Goal: Transaction & Acquisition: Purchase product/service

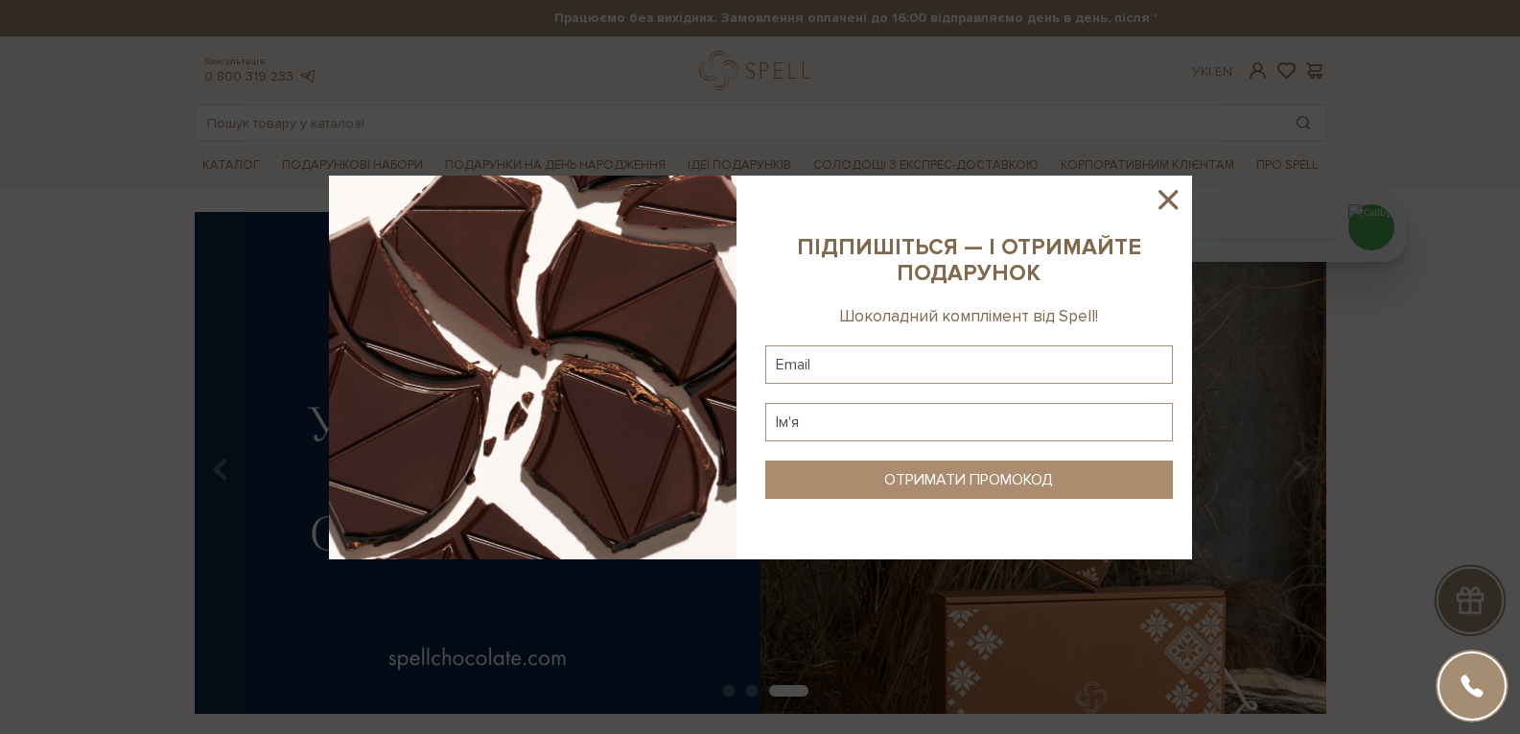
drag, startPoint x: 1156, startPoint y: 194, endPoint x: 958, endPoint y: 109, distance: 214.9
click at [1084, 157] on div at bounding box center [760, 367] width 1520 height 734
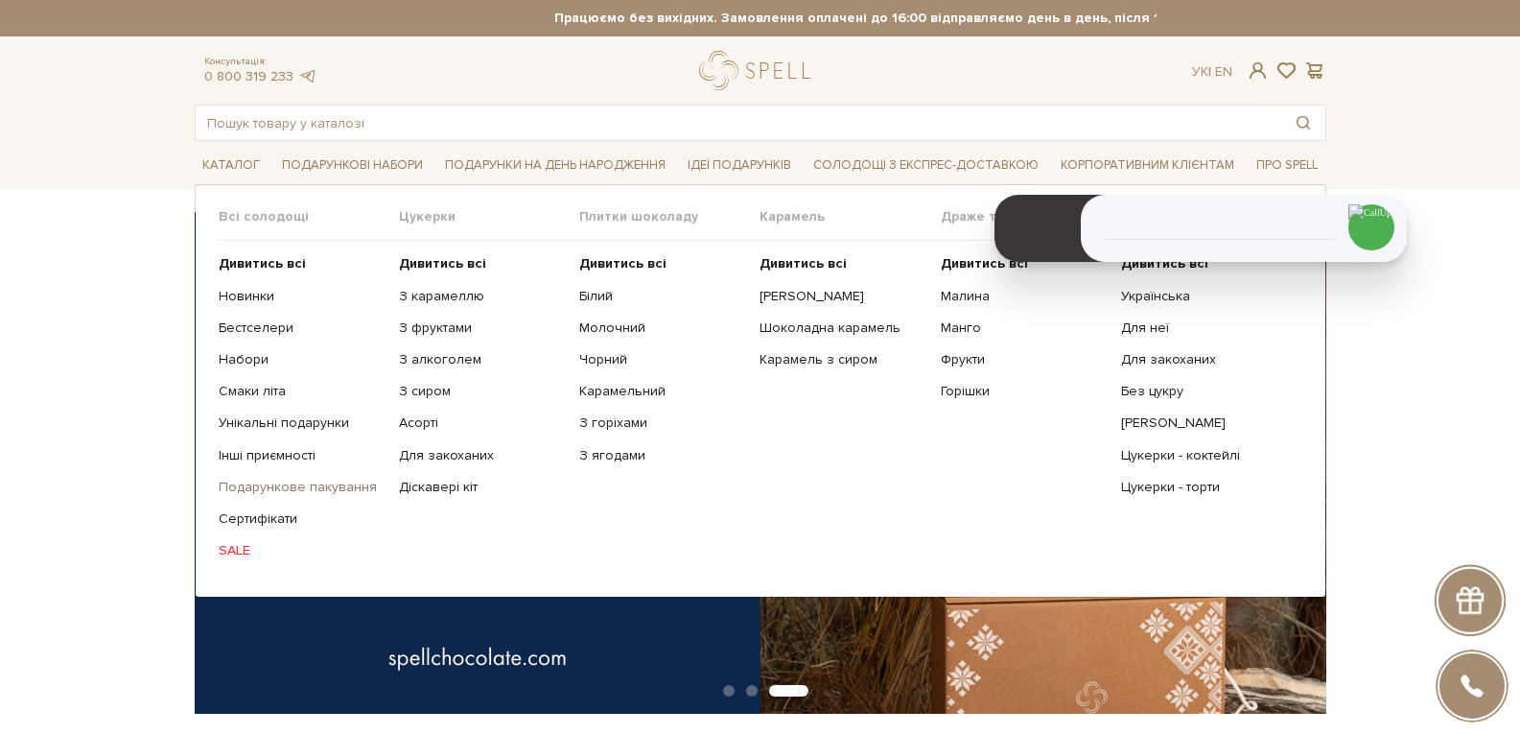
click at [316, 488] on link "Подарункове пакування" at bounding box center [302, 487] width 166 height 17
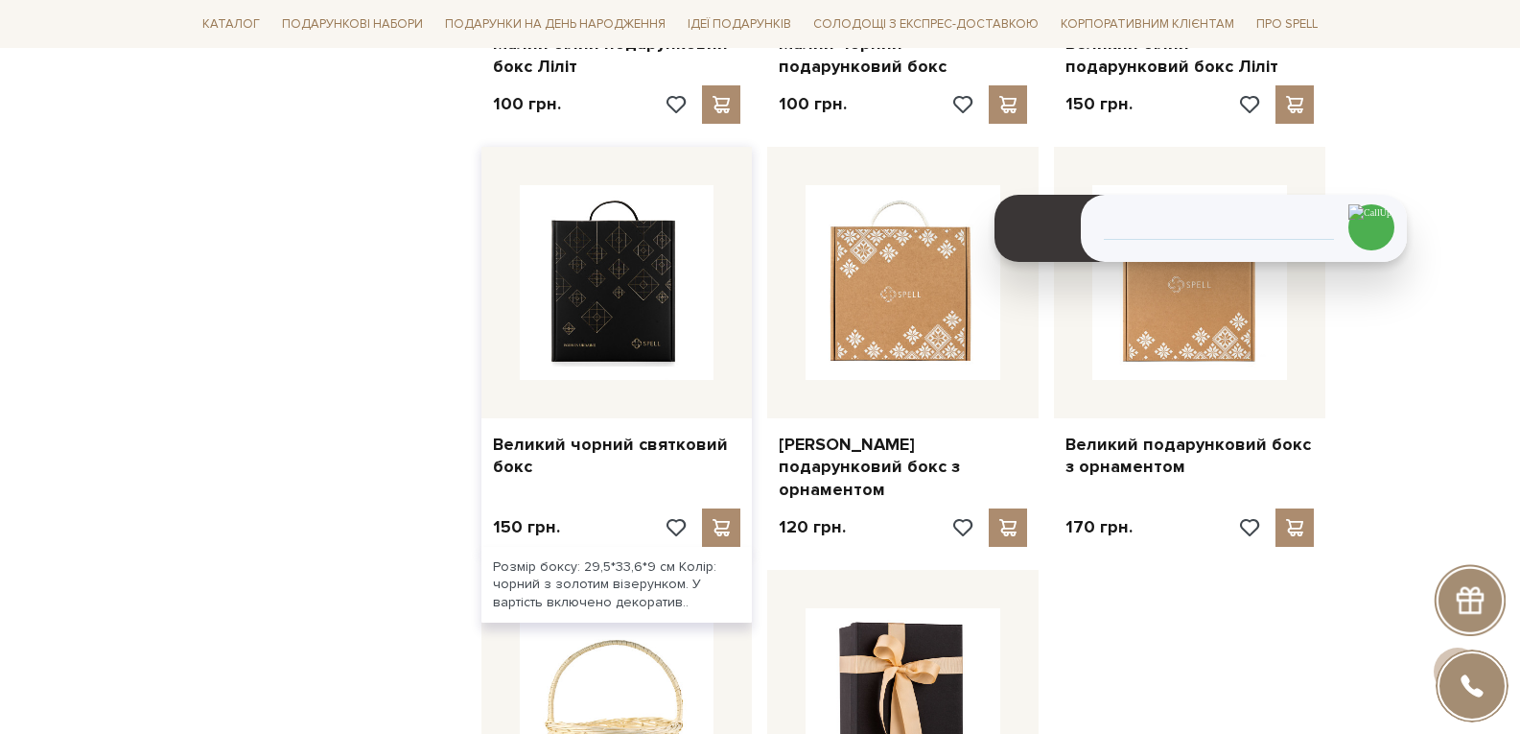
scroll to position [1822, 0]
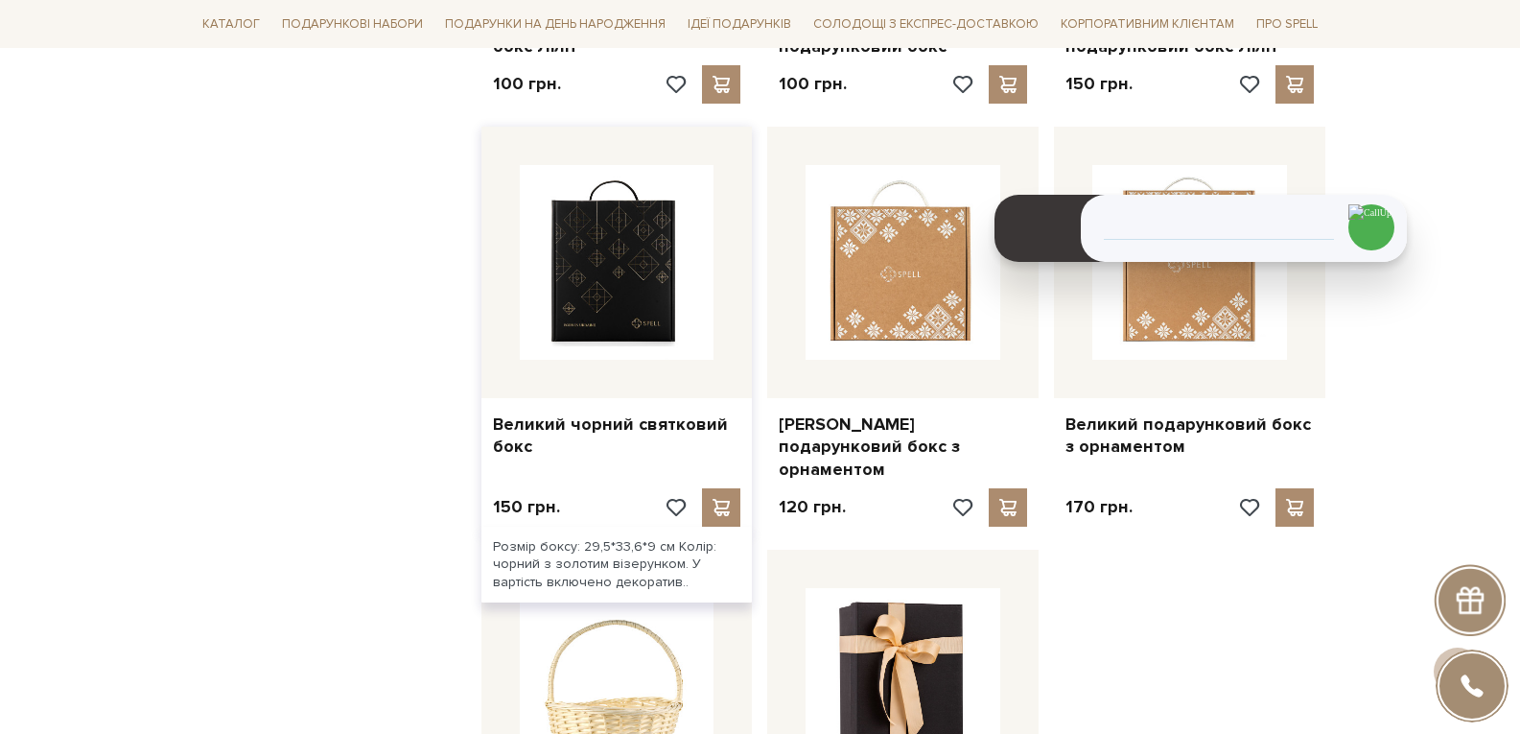
click at [604, 325] on img at bounding box center [617, 262] width 195 height 195
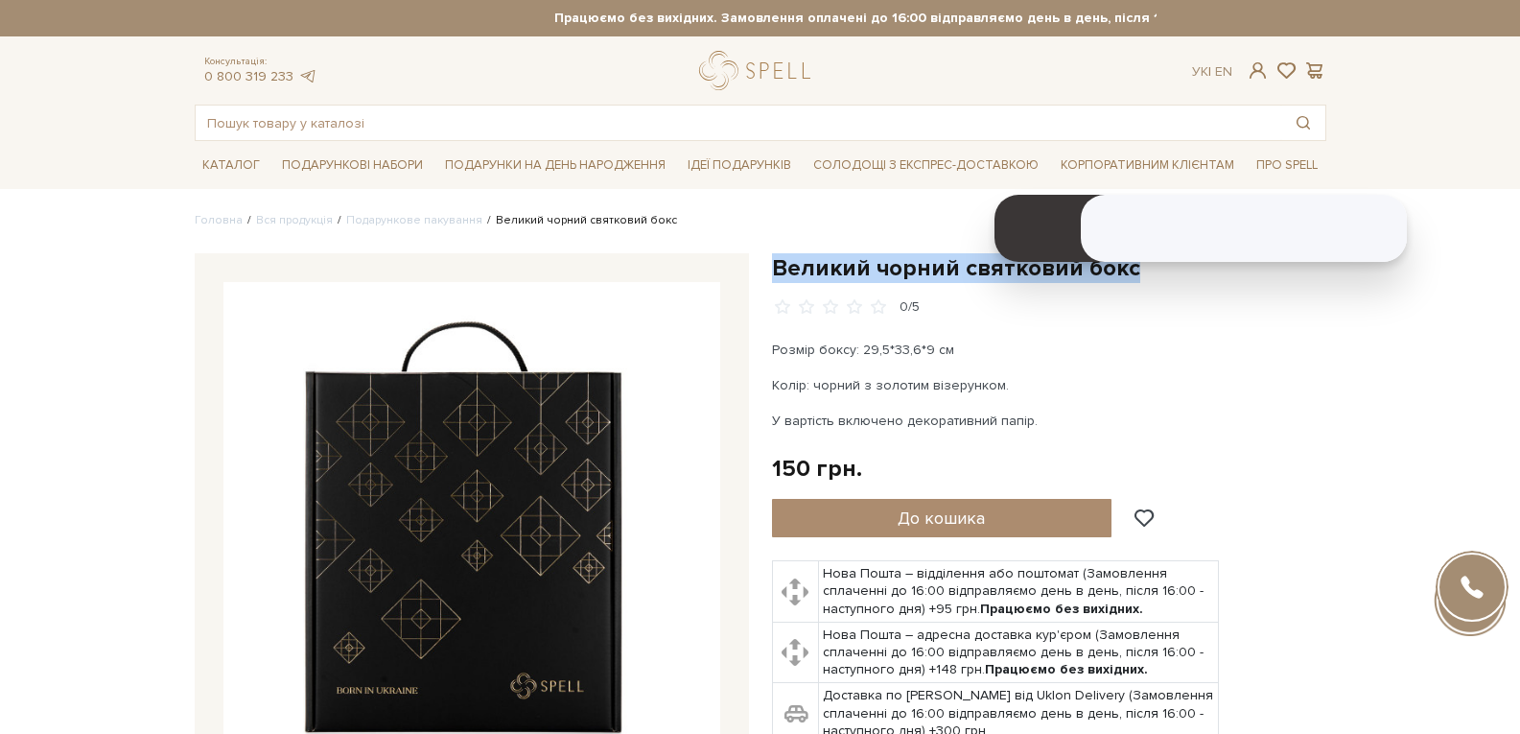
drag, startPoint x: 1126, startPoint y: 279, endPoint x: 768, endPoint y: 270, distance: 357.9
click at [768, 270] on div "Великий чорний святковий бокс" at bounding box center [1049, 549] width 577 height 593
copy h1 "Великий чорний святковий бокс"
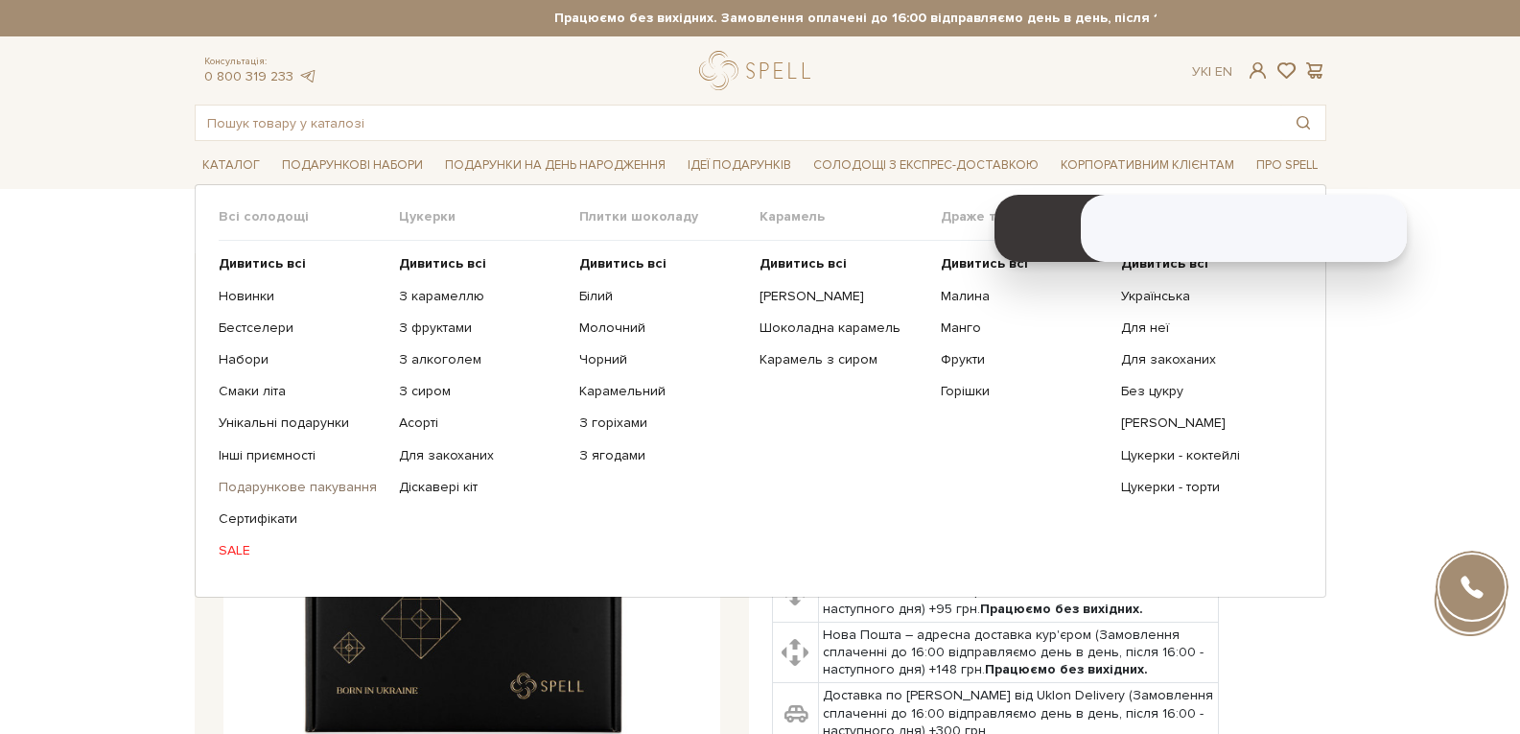
click at [325, 489] on link "Подарункове пакування" at bounding box center [302, 487] width 166 height 17
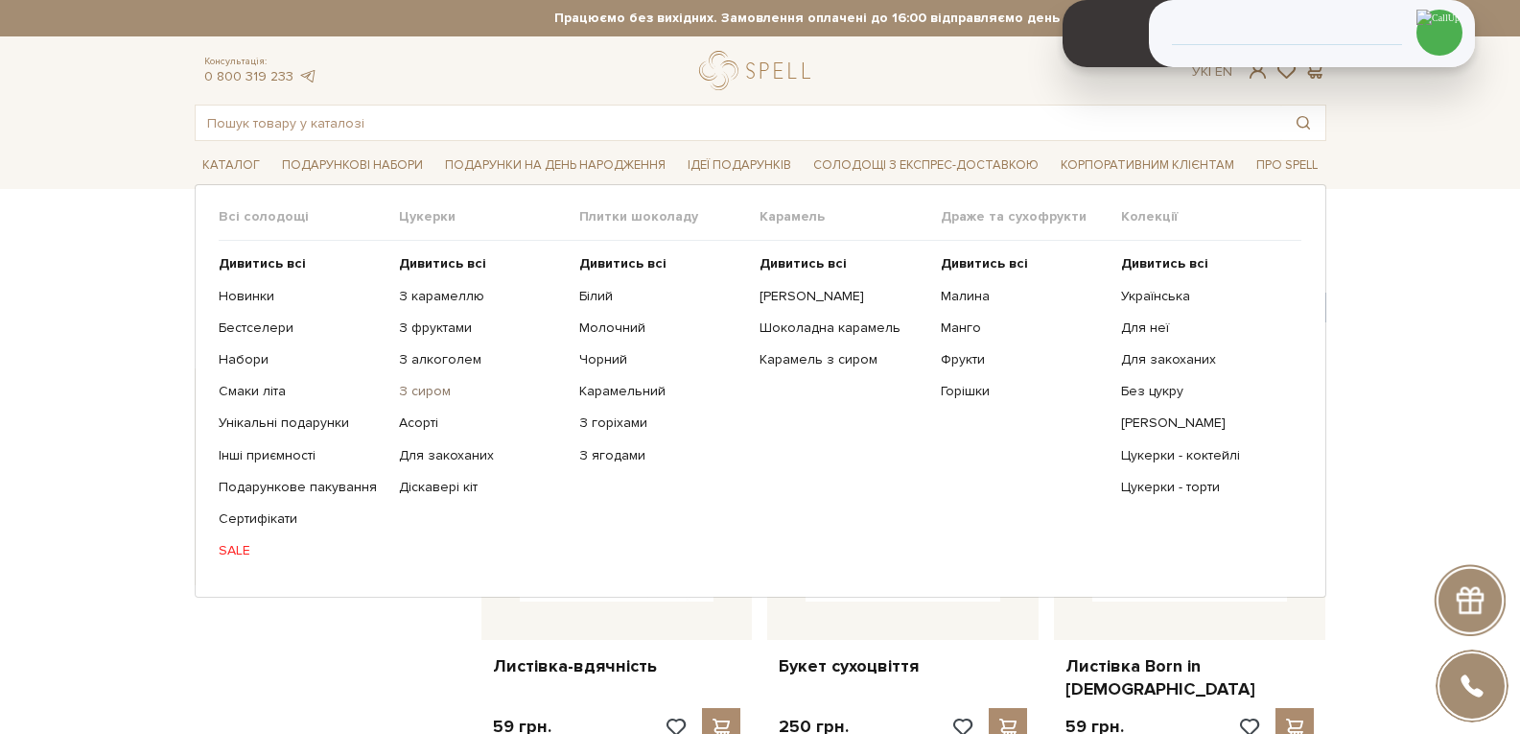
click at [416, 396] on link "З сиром" at bounding box center [482, 391] width 166 height 17
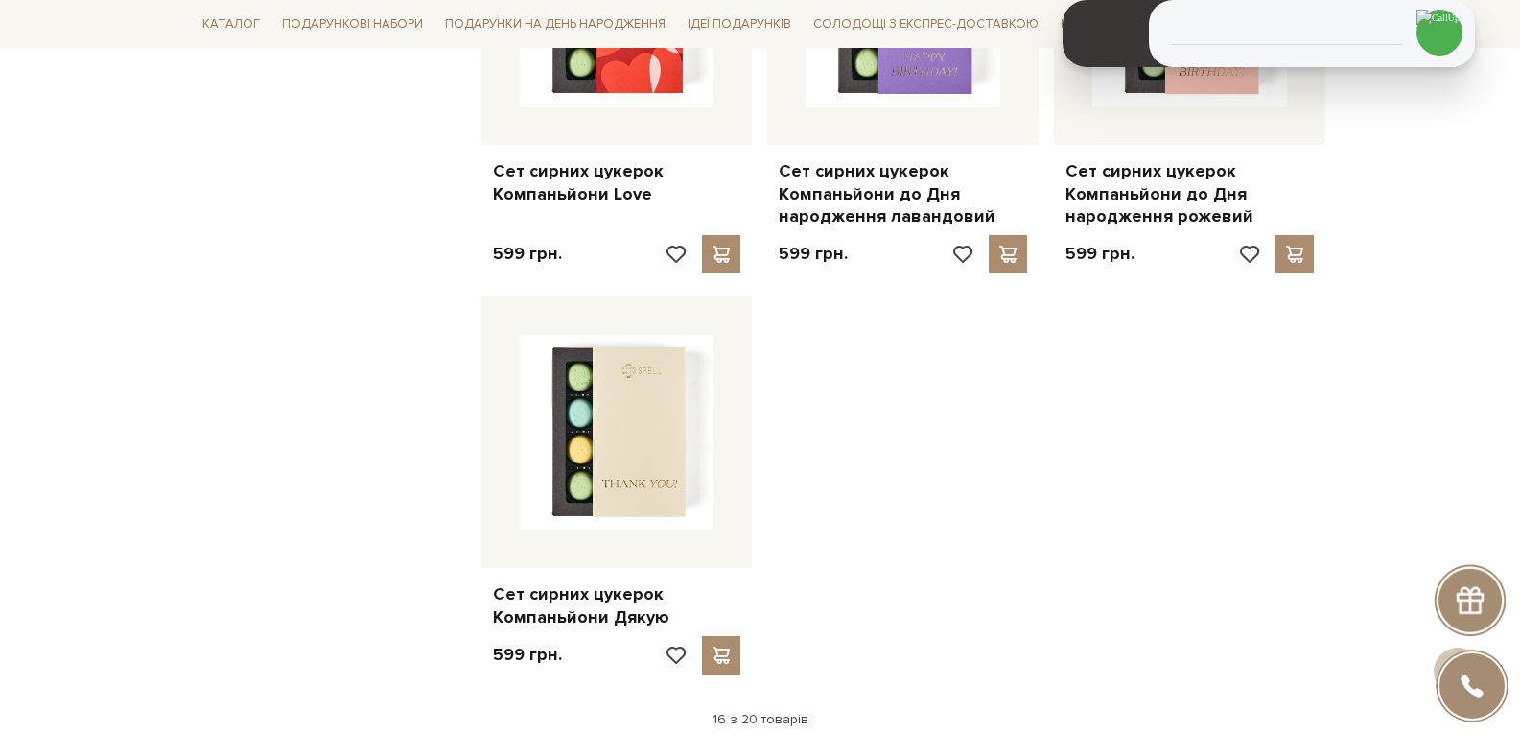
scroll to position [2014, 0]
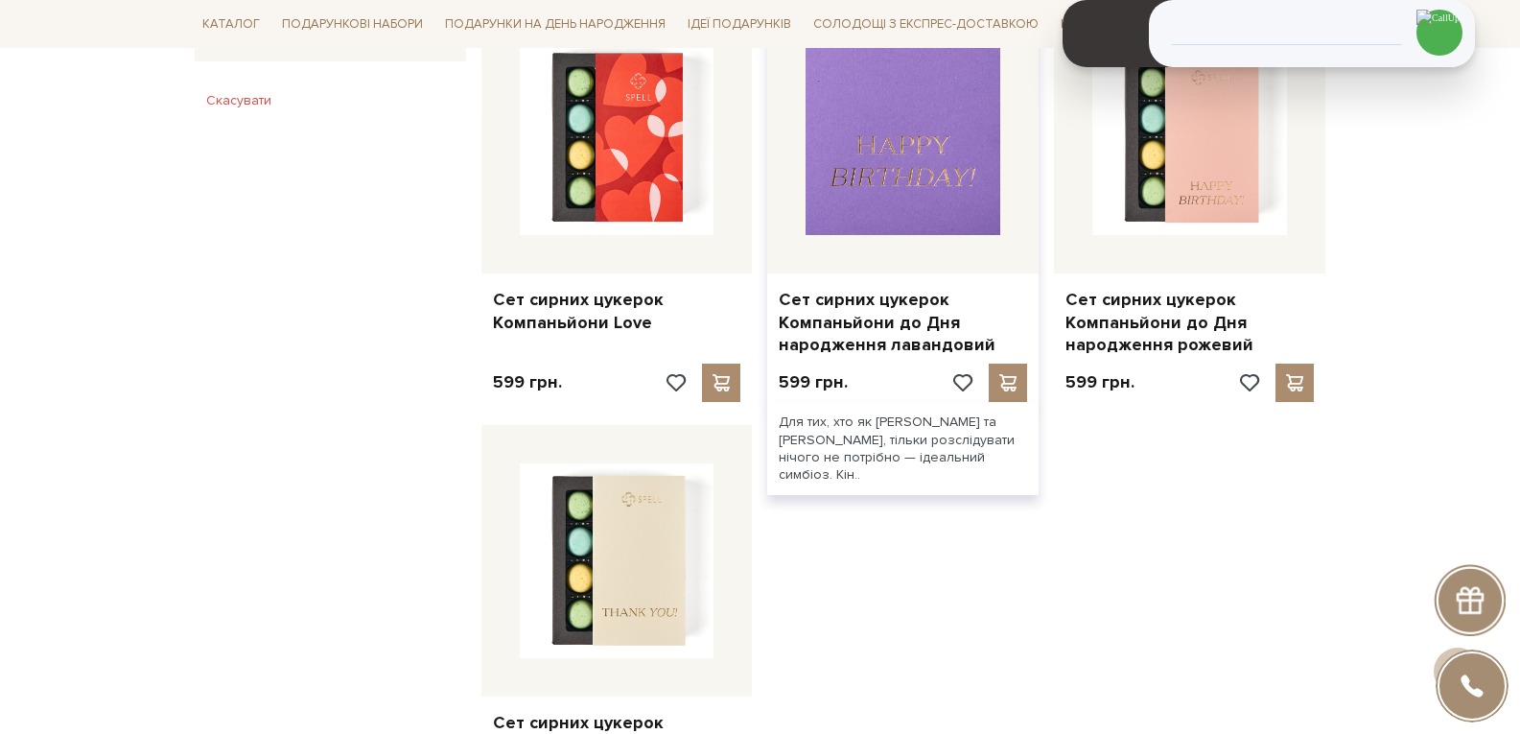
click at [847, 200] on img at bounding box center [903, 137] width 195 height 195
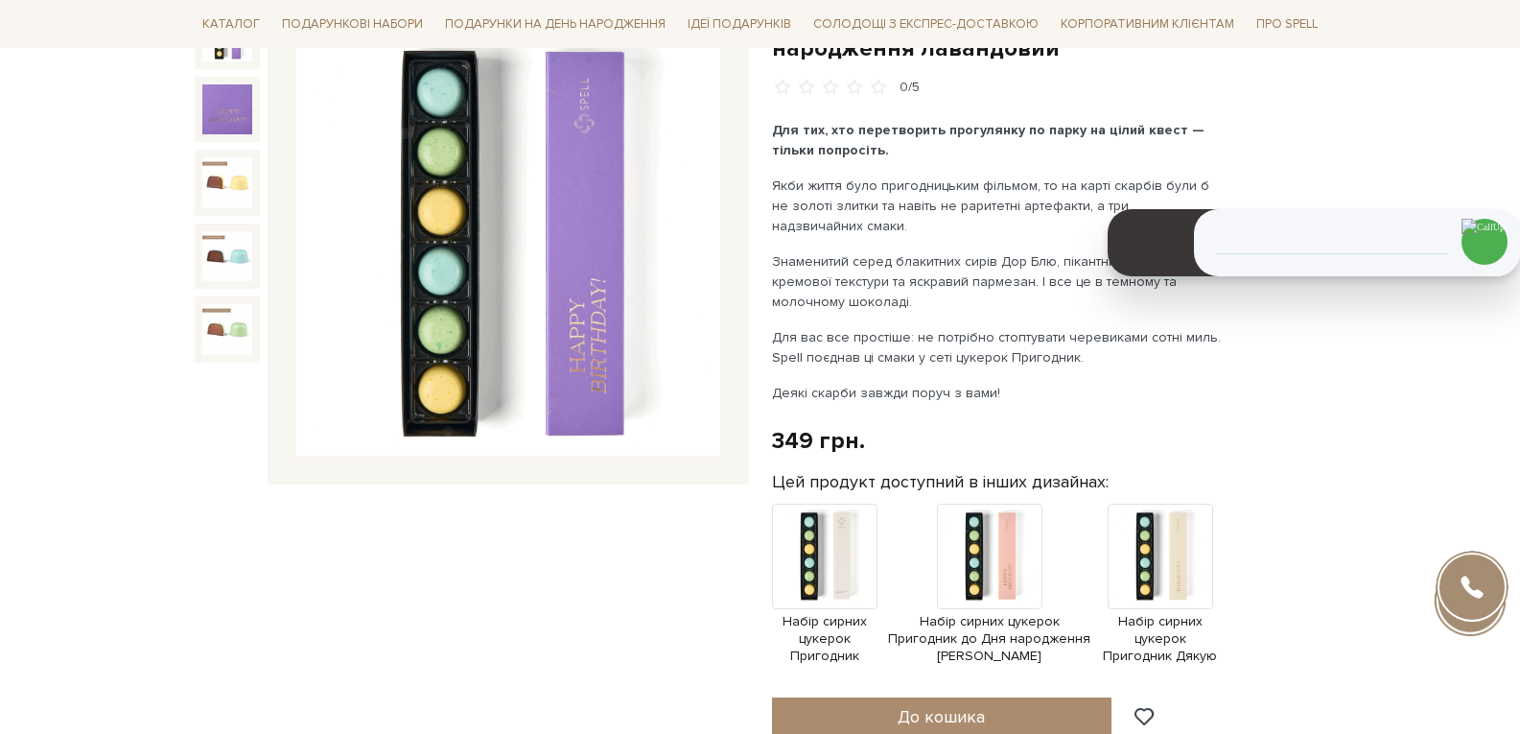
scroll to position [288, 0]
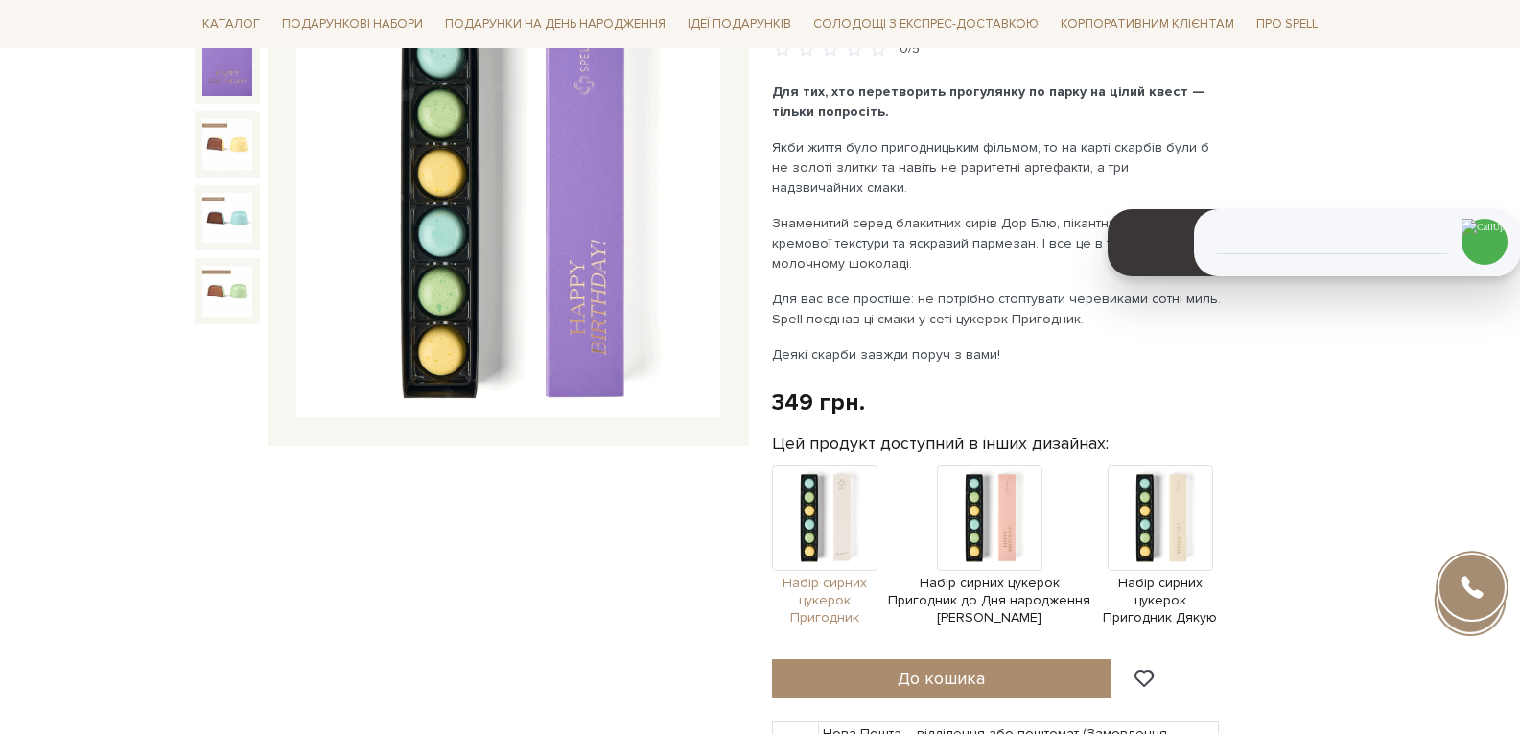
click at [831, 517] on img at bounding box center [825, 518] width 106 height 106
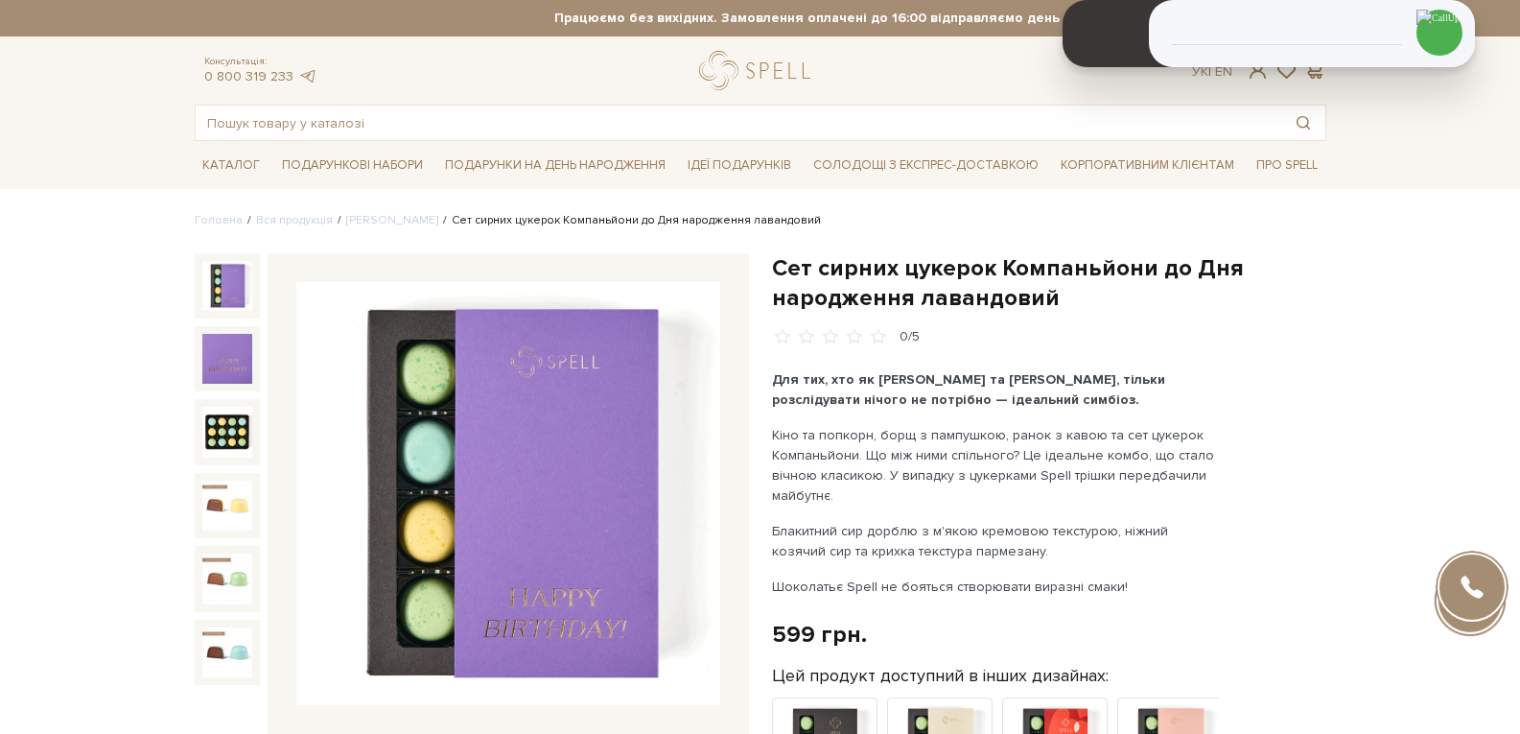
scroll to position [192, 0]
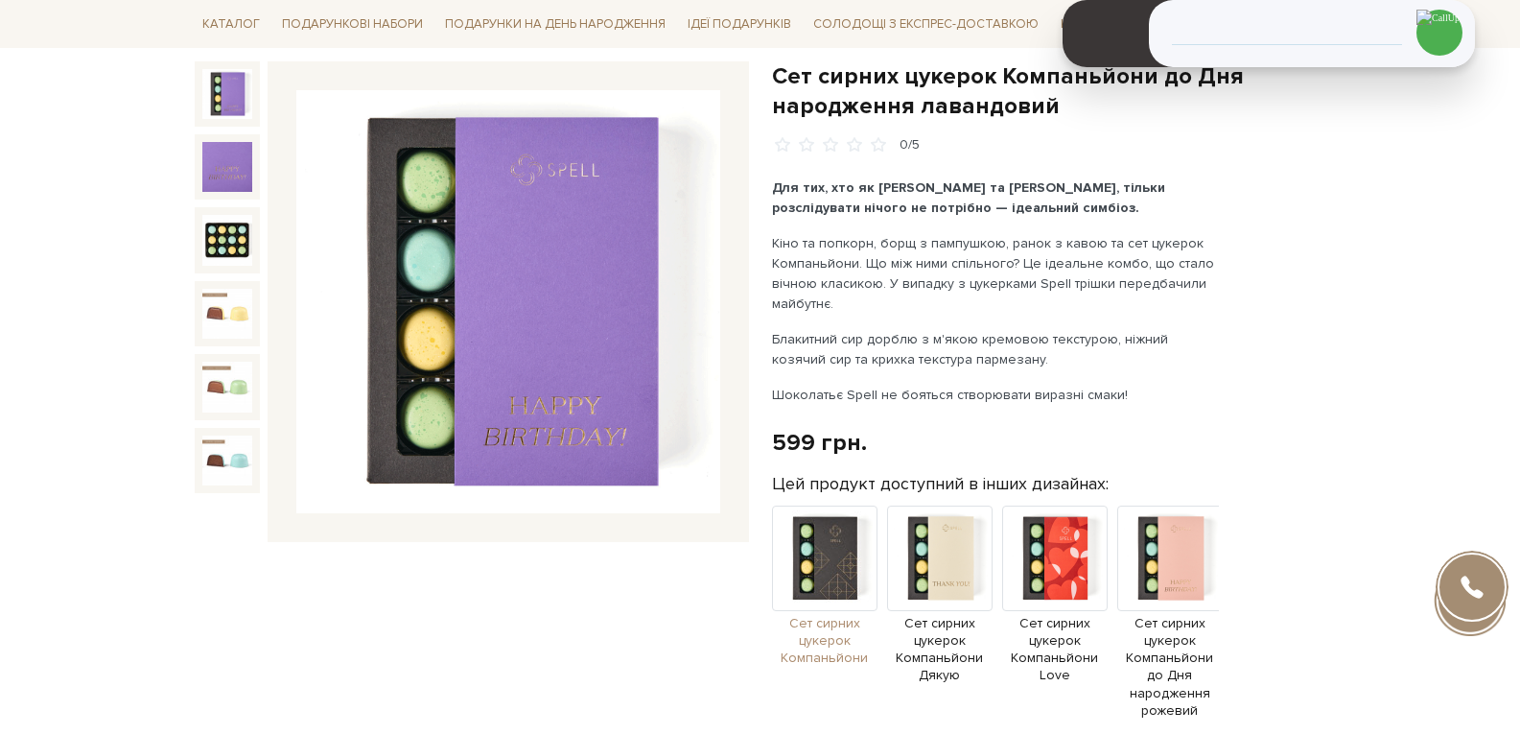
click at [786, 549] on img at bounding box center [825, 558] width 106 height 106
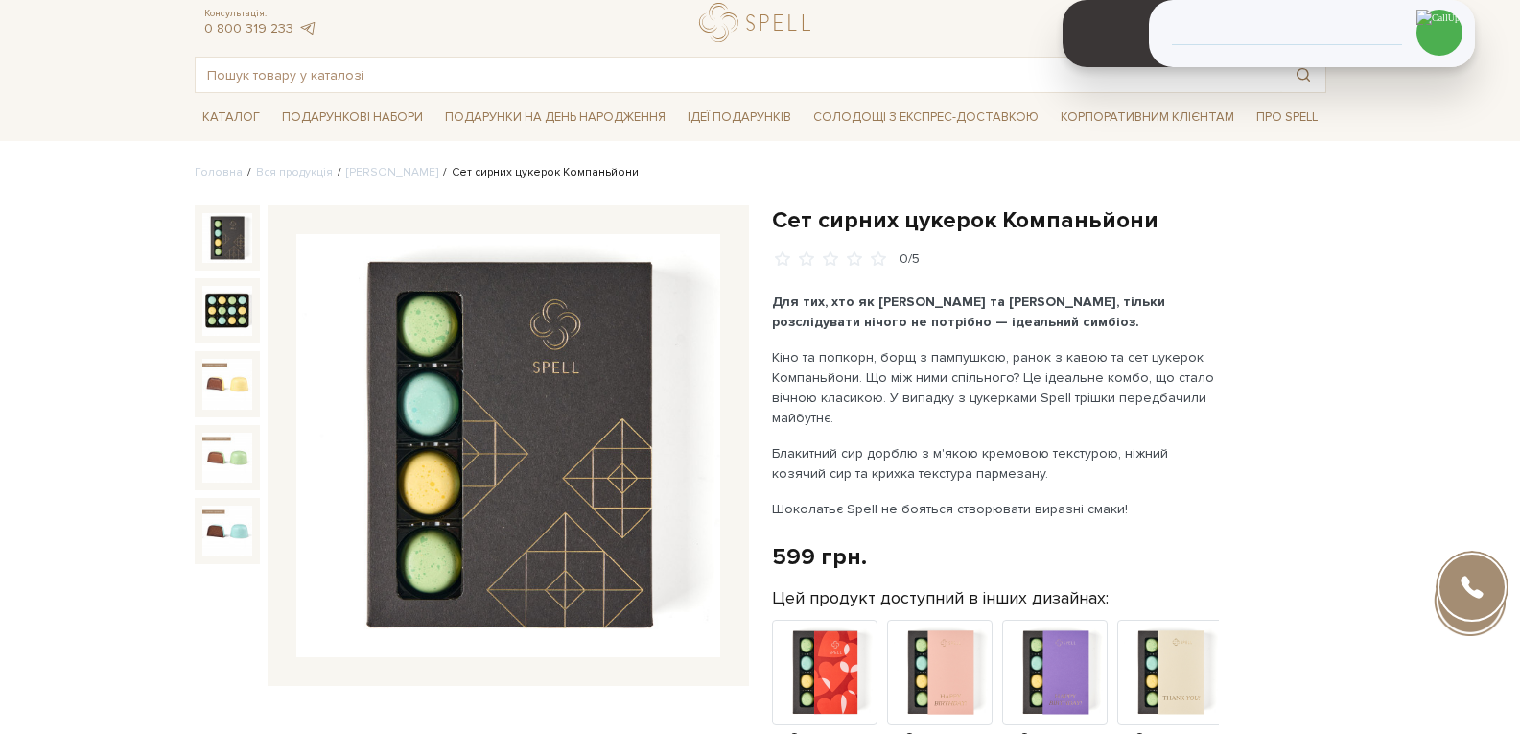
scroll to position [96, 0]
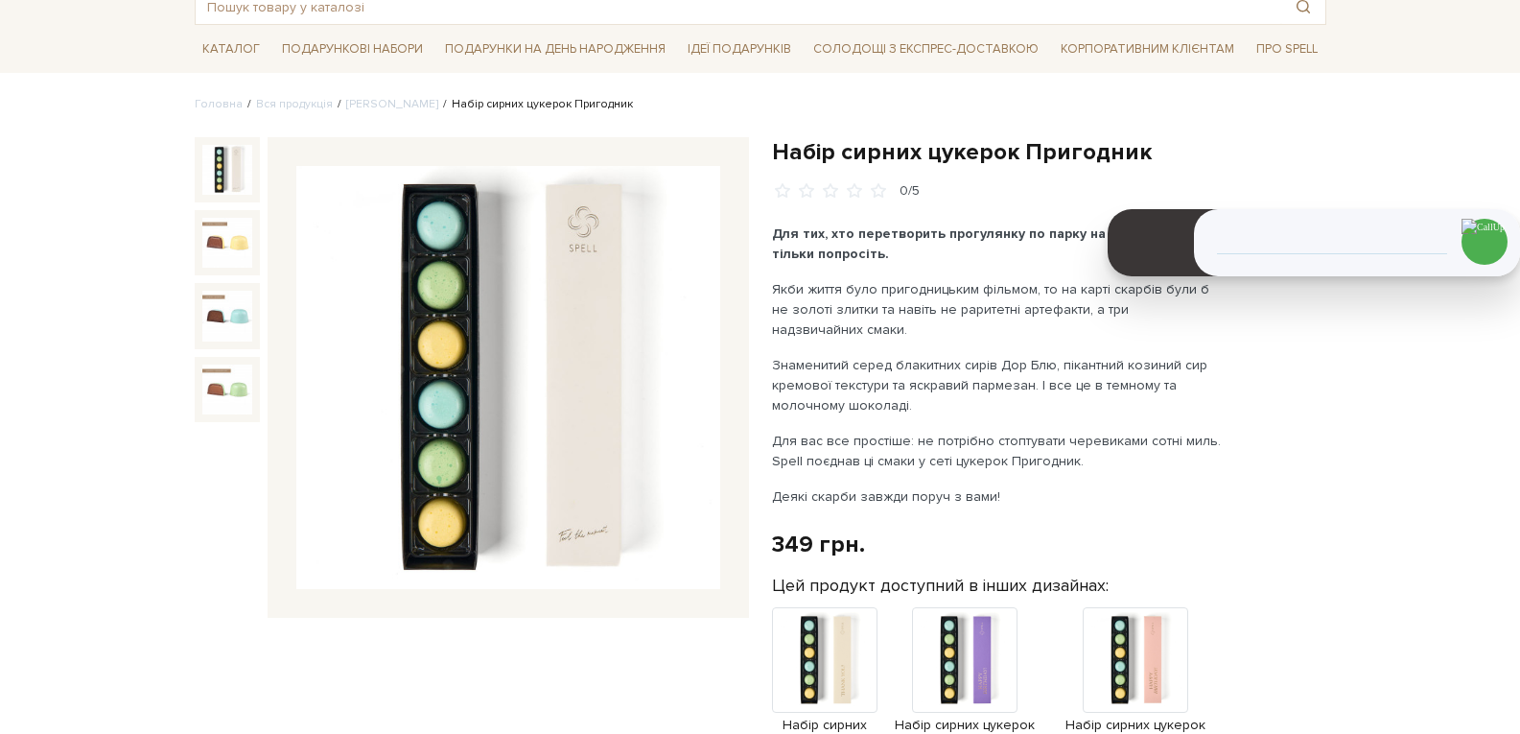
scroll to position [192, 0]
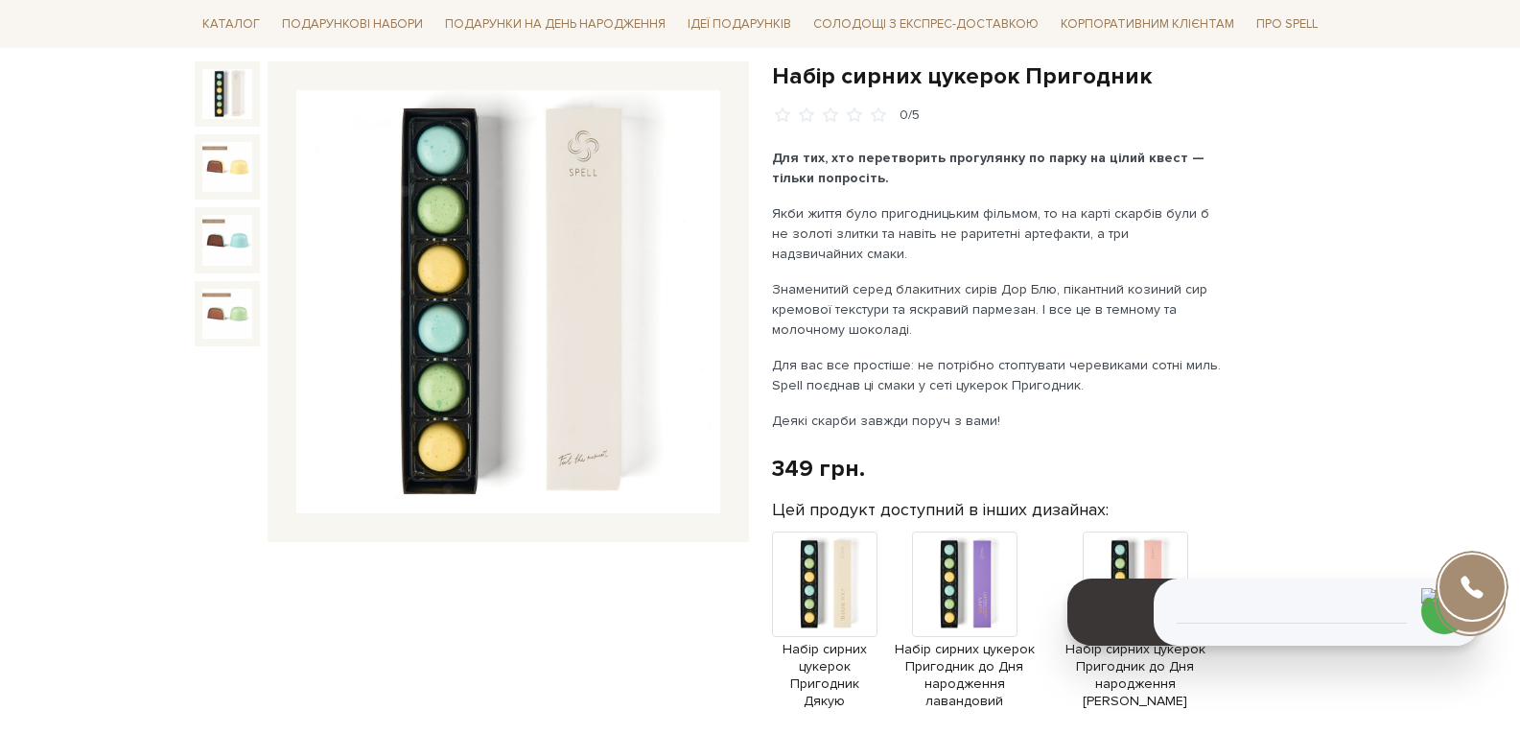
drag, startPoint x: 1429, startPoint y: 192, endPoint x: 1283, endPoint y: 421, distance: 271.7
click at [1386, 580] on header "1862 Працюю" at bounding box center [1318, 605] width 281 height 50
